Goal: Information Seeking & Learning: Learn about a topic

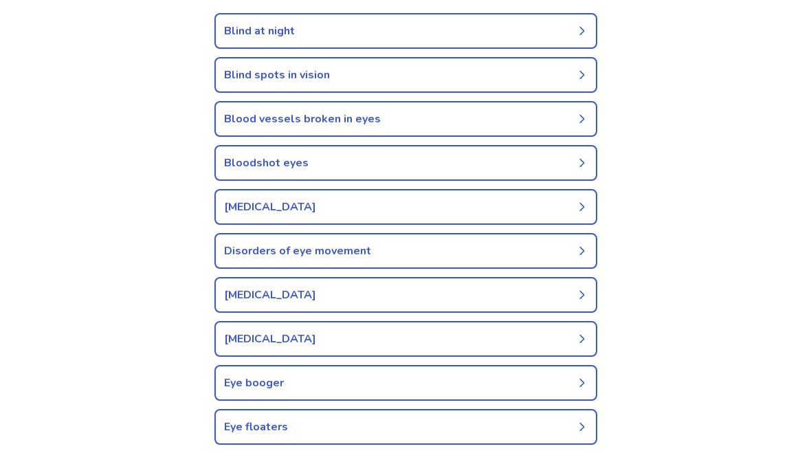
scroll to position [237, 0]
click at [467, 395] on link "Eye booger" at bounding box center [405, 382] width 383 height 36
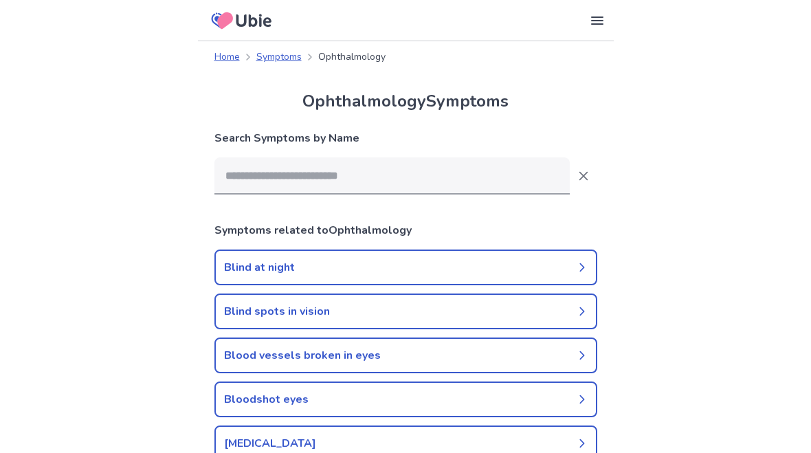
scroll to position [309, 0]
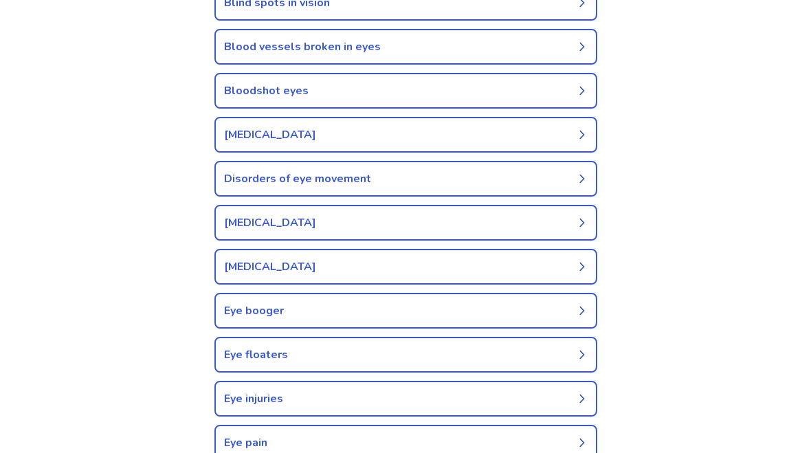
click at [586, 307] on icon at bounding box center [582, 310] width 11 height 11
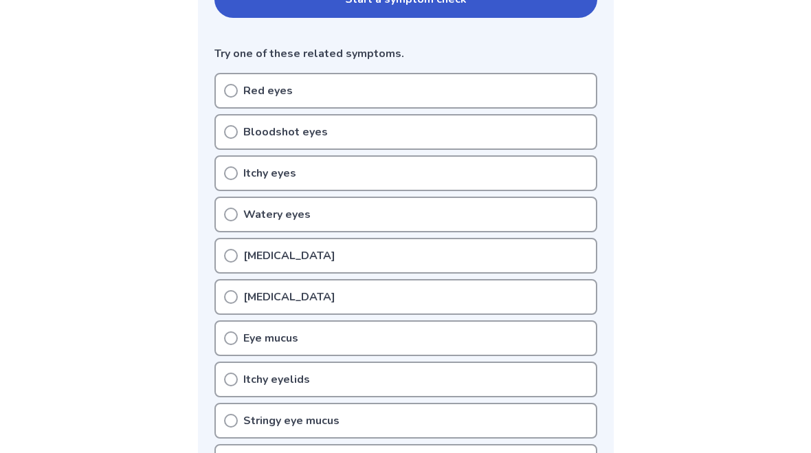
scroll to position [340, 0]
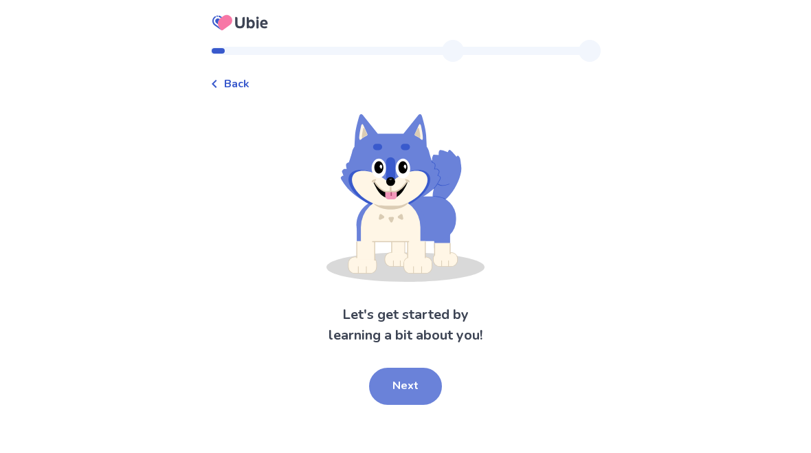
click at [403, 383] on button "Next" at bounding box center [405, 386] width 73 height 37
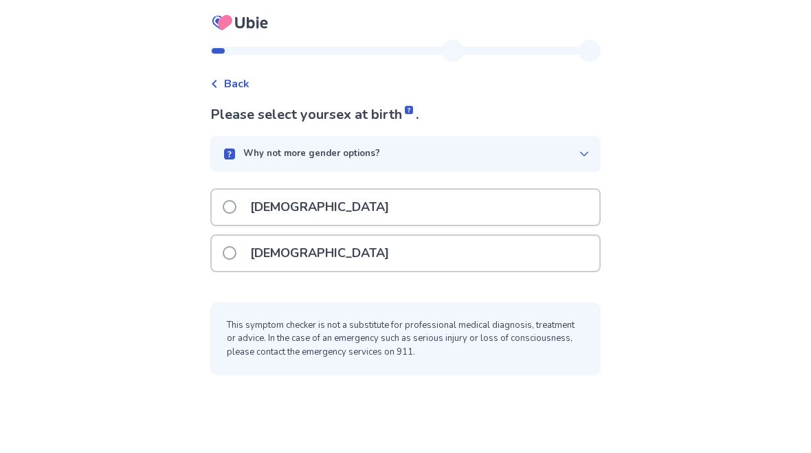
click at [346, 256] on div "[DEMOGRAPHIC_DATA]" at bounding box center [406, 253] width 388 height 35
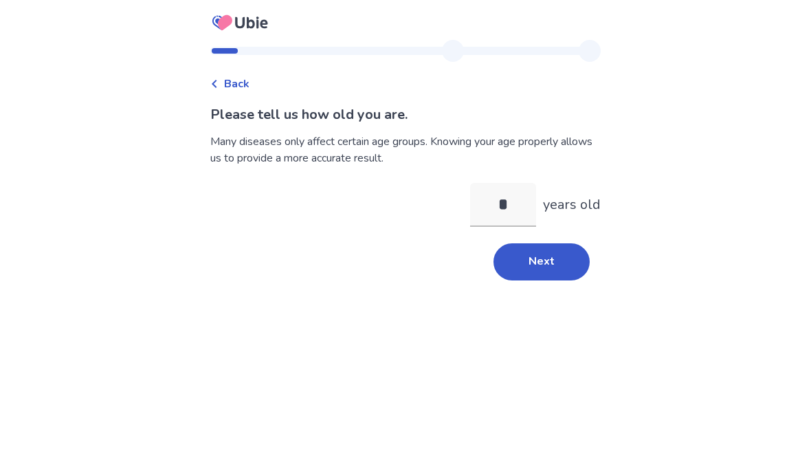
type input "**"
click at [522, 262] on button "Next" at bounding box center [541, 261] width 96 height 37
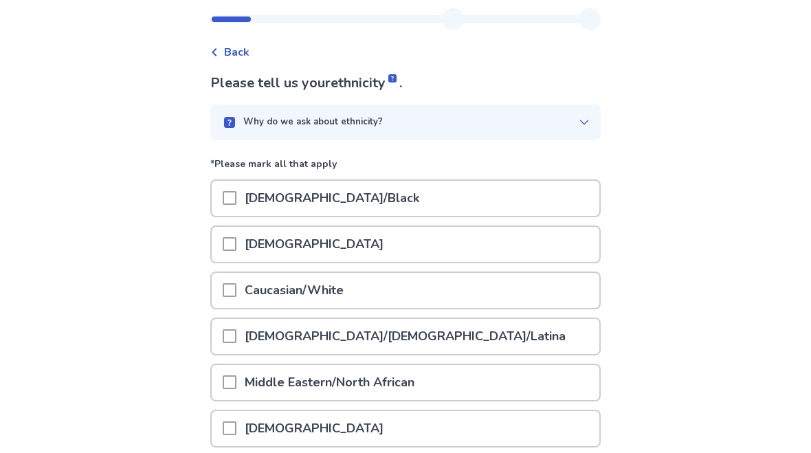
scroll to position [32, 0]
click at [522, 243] on div "[DEMOGRAPHIC_DATA]" at bounding box center [406, 243] width 388 height 35
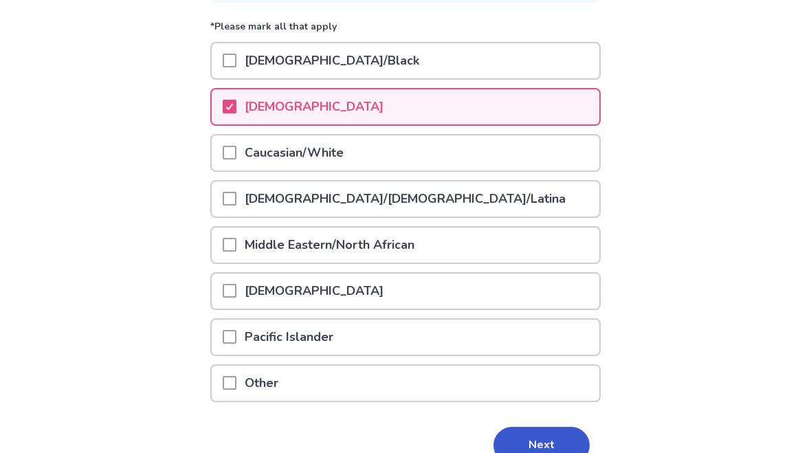
scroll to position [168, 0]
click at [542, 448] on button "Next" at bounding box center [541, 445] width 96 height 37
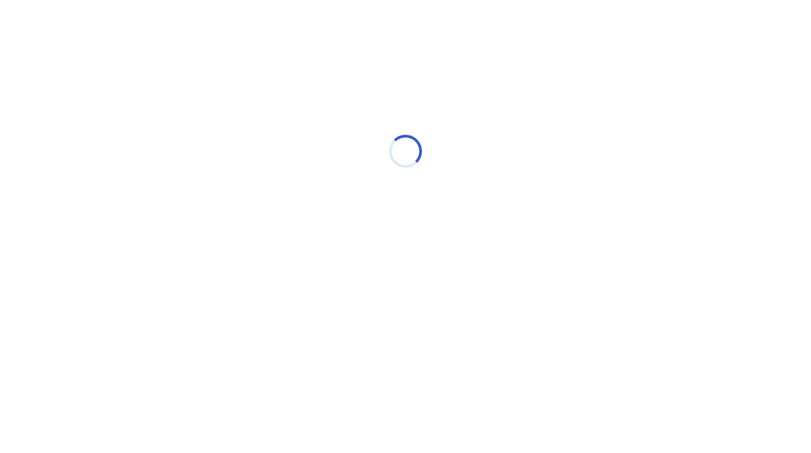
scroll to position [0, 0]
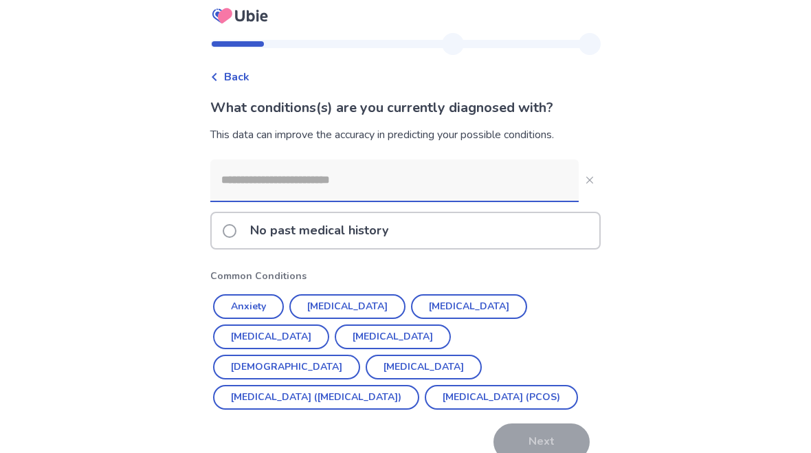
scroll to position [25, 0]
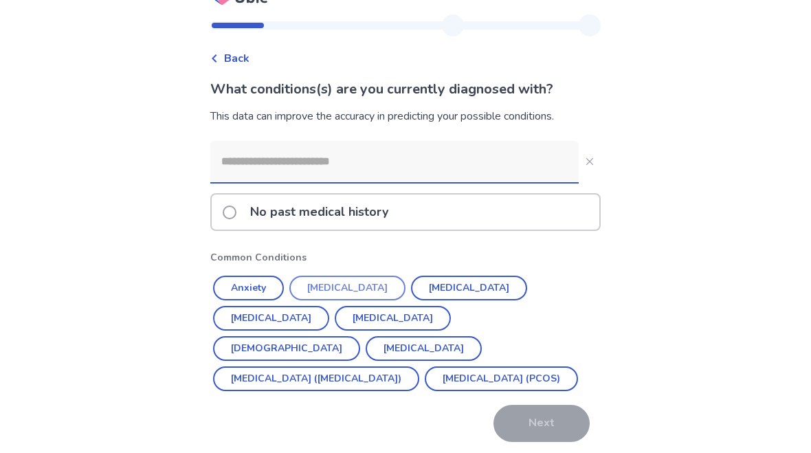
click at [363, 287] on button "[MEDICAL_DATA]" at bounding box center [347, 288] width 116 height 25
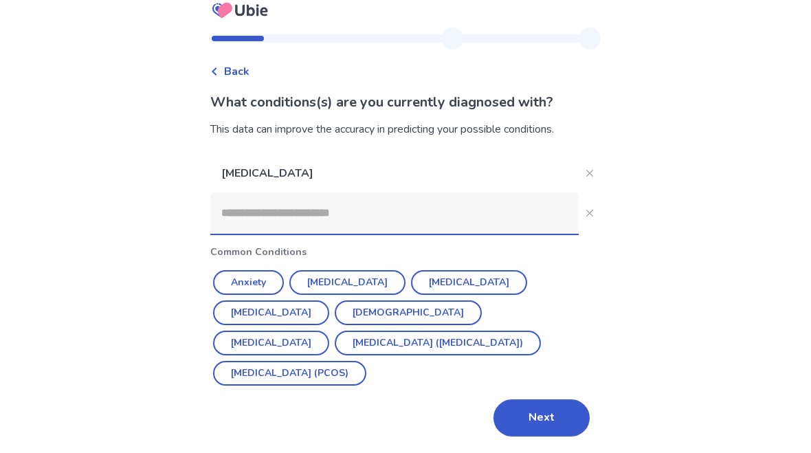
click at [457, 208] on input at bounding box center [394, 212] width 368 height 41
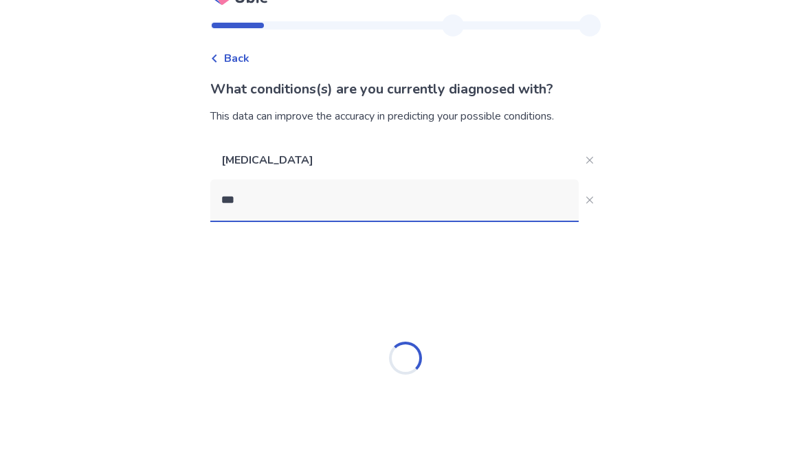
type input "****"
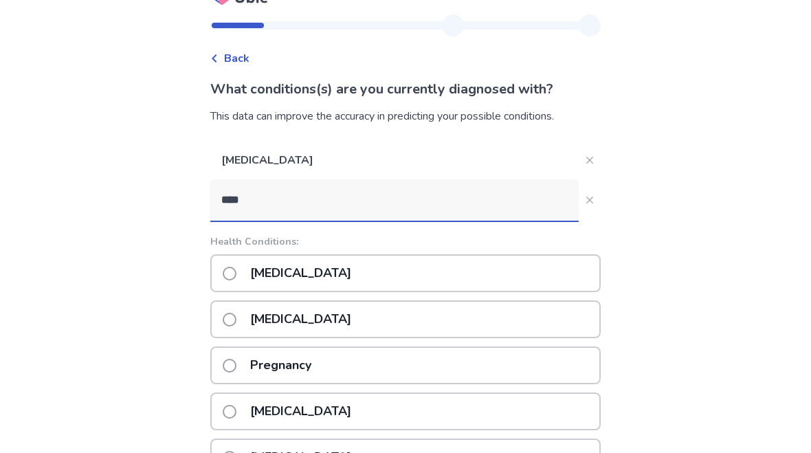
click at [324, 276] on p "[MEDICAL_DATA]" at bounding box center [301, 273] width 118 height 35
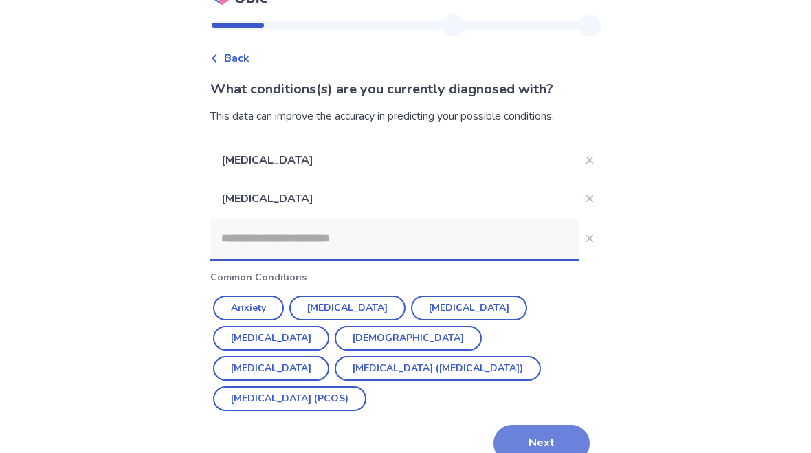
click at [550, 425] on button "Next" at bounding box center [541, 443] width 96 height 37
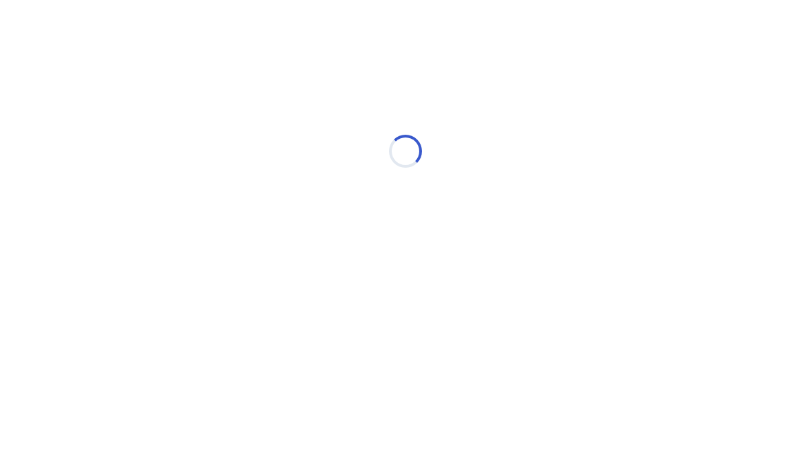
scroll to position [0, 0]
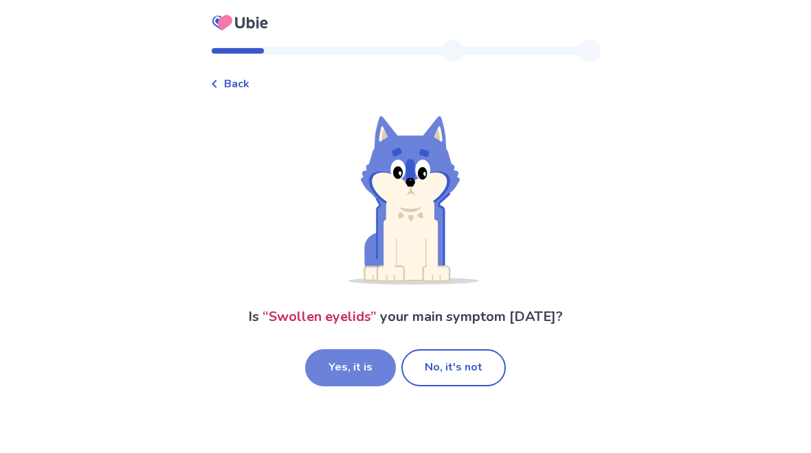
click at [344, 356] on button "Yes, it is" at bounding box center [350, 367] width 91 height 37
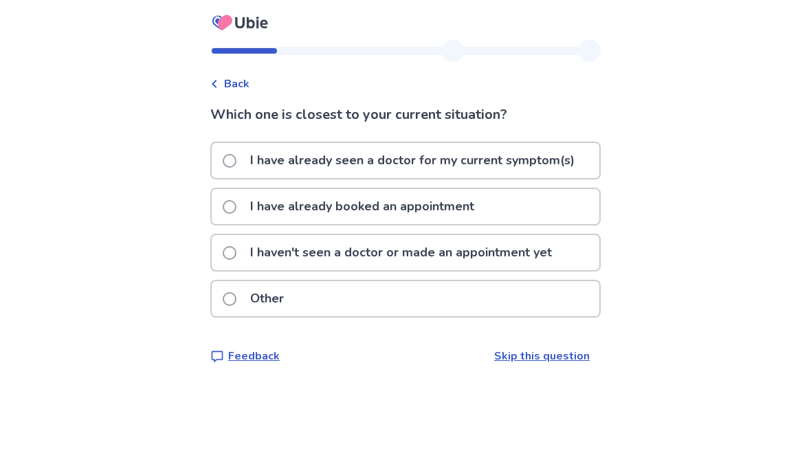
click at [532, 250] on p "I haven't seen a doctor or made an appointment yet" at bounding box center [401, 252] width 318 height 35
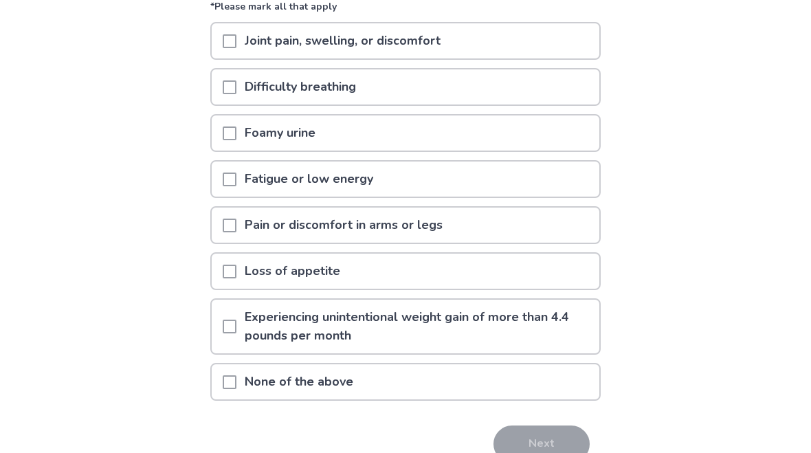
scroll to position [162, 0]
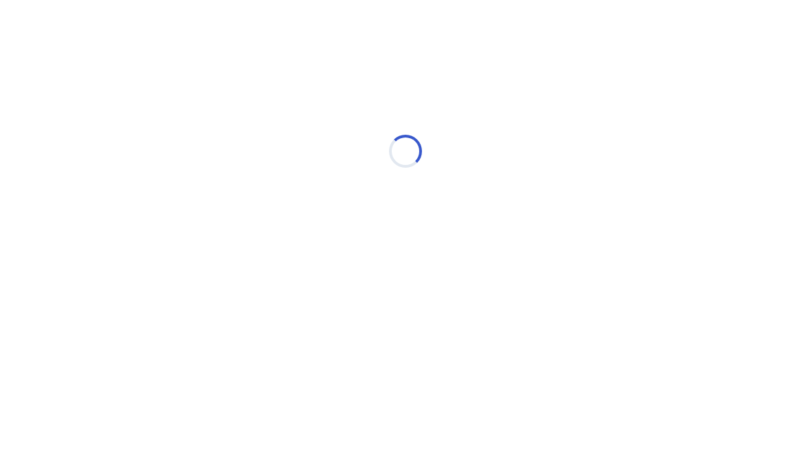
scroll to position [0, 0]
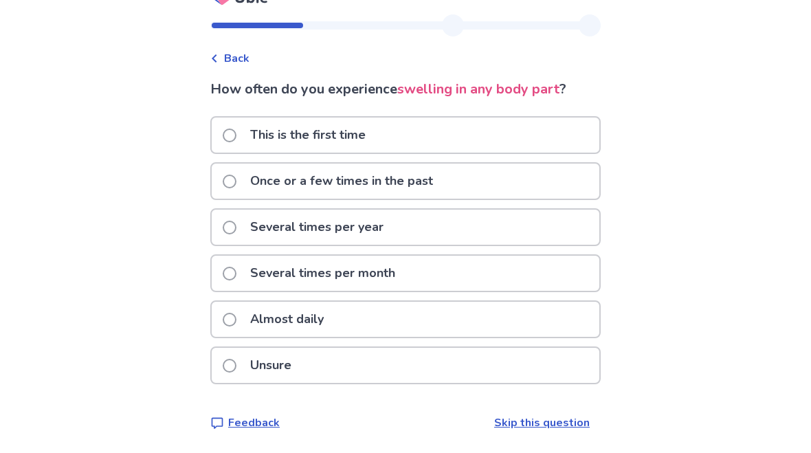
scroll to position [52, 0]
click at [542, 415] on link "Skip this question" at bounding box center [542, 422] width 96 height 15
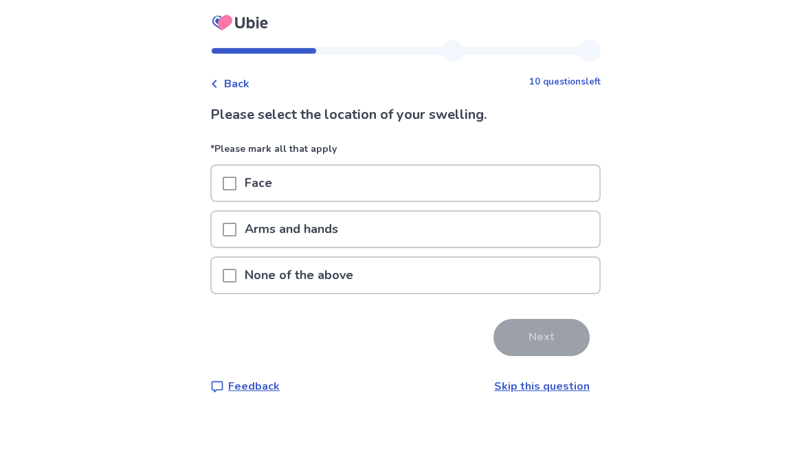
click at [557, 393] on link "Skip this question" at bounding box center [542, 386] width 96 height 15
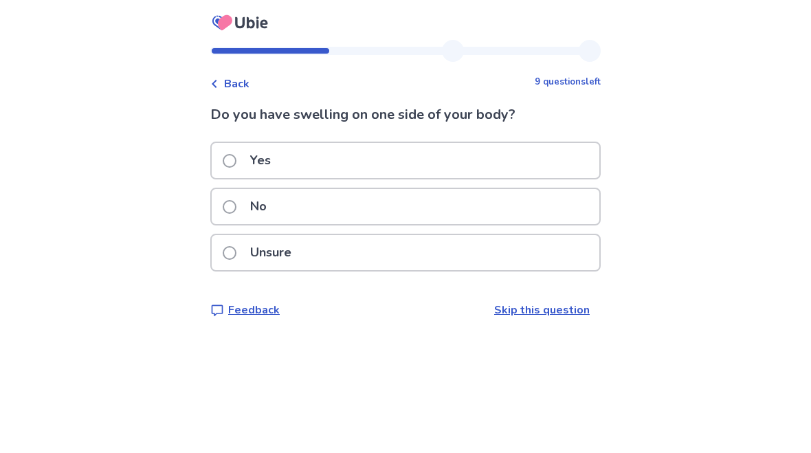
click at [566, 208] on div "No" at bounding box center [406, 206] width 388 height 35
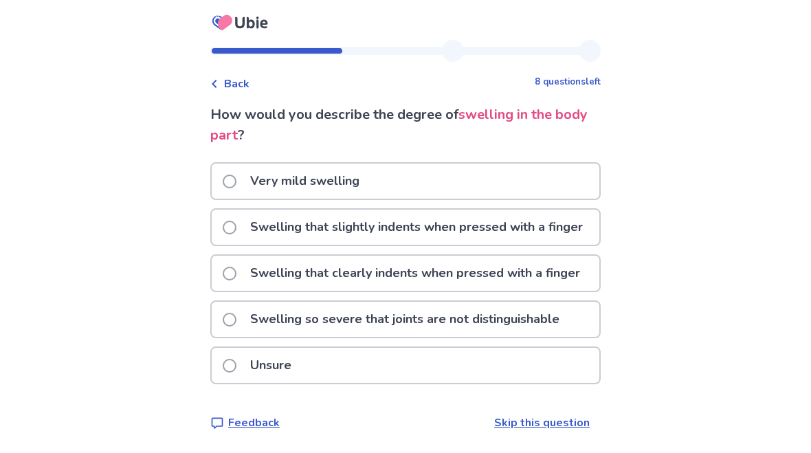
scroll to position [8, 0]
